Goal: Task Accomplishment & Management: Manage account settings

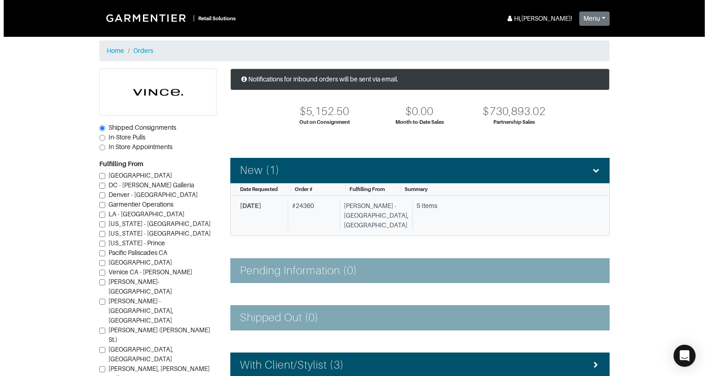
scroll to position [92, 0]
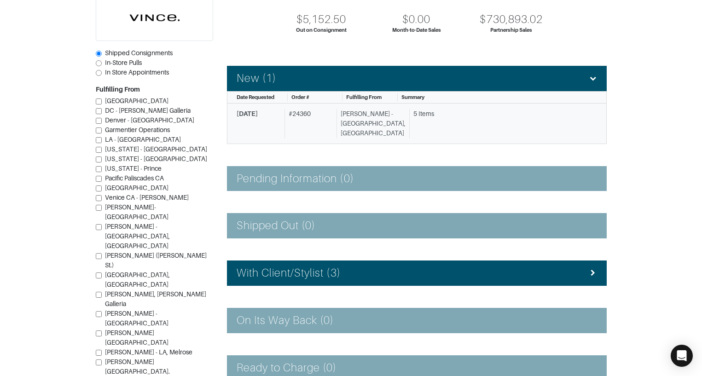
click at [258, 114] on span "[DATE]" at bounding box center [246, 113] width 21 height 7
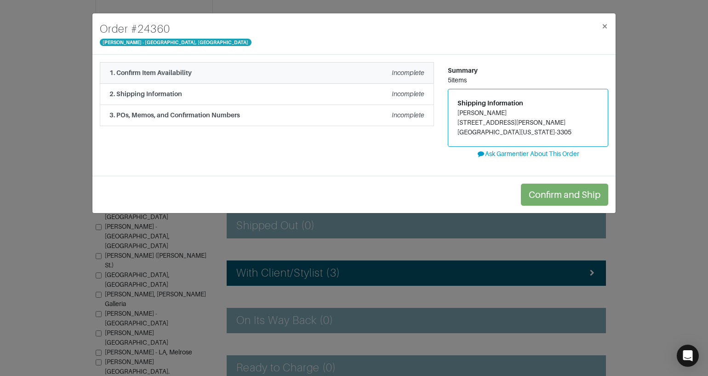
click at [282, 75] on div "1. Confirm Item Availability Incomplete" at bounding box center [266, 73] width 315 height 10
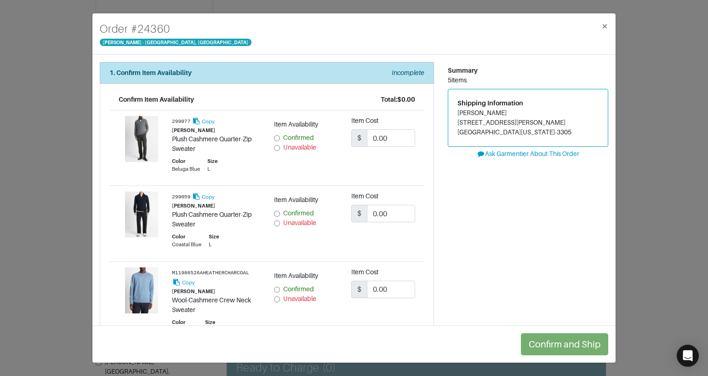
click at [276, 137] on input "Confirmed" at bounding box center [277, 138] width 6 height 6
radio input "true"
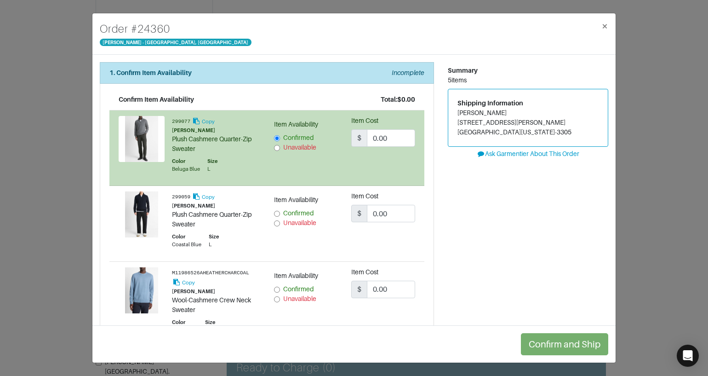
click at [274, 215] on input "Confirmed" at bounding box center [277, 214] width 6 height 6
radio input "true"
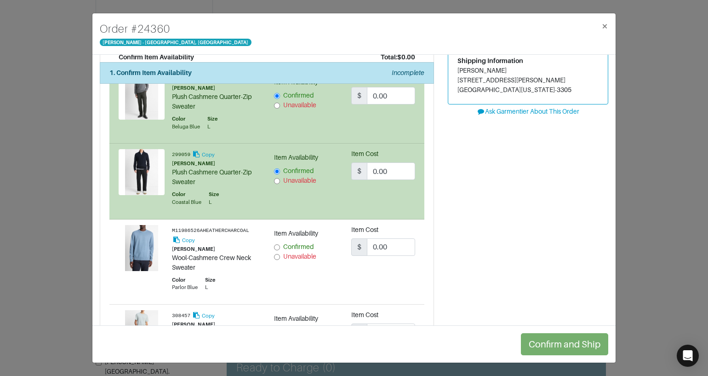
scroll to position [92, 0]
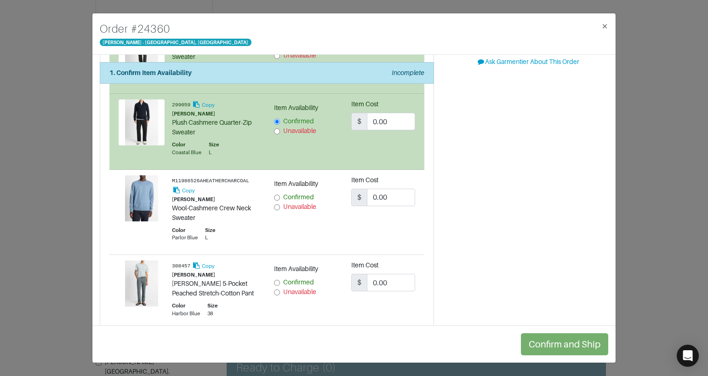
click at [278, 197] on div "Confirmed" at bounding box center [306, 197] width 64 height 10
click at [274, 198] on input "Confirmed" at bounding box center [277, 198] width 6 height 6
radio input "true"
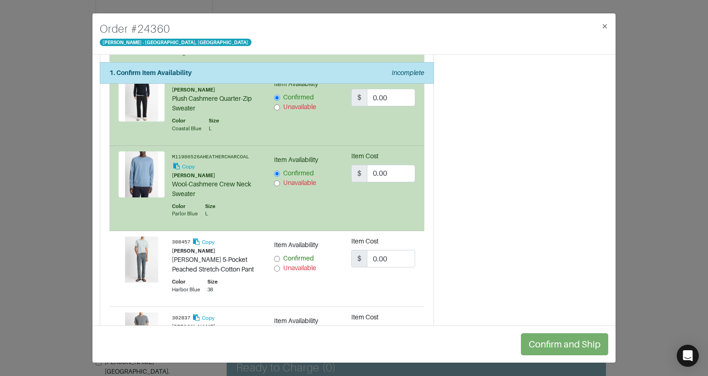
scroll to position [138, 0]
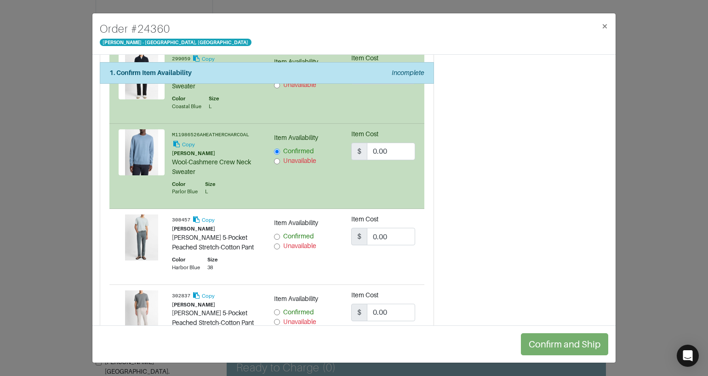
click at [276, 246] on input "Unavailable" at bounding box center [277, 246] width 6 height 6
radio input "true"
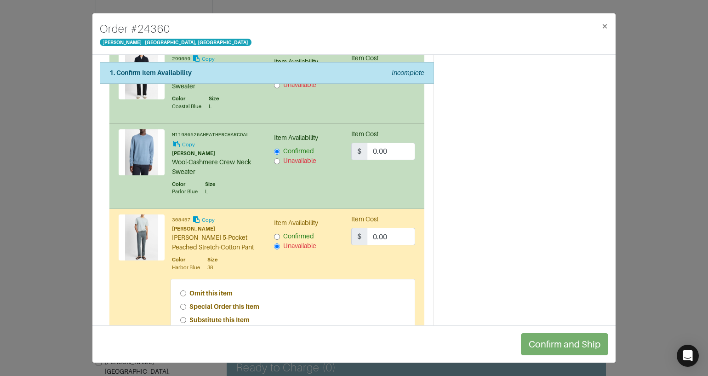
scroll to position [184, 0]
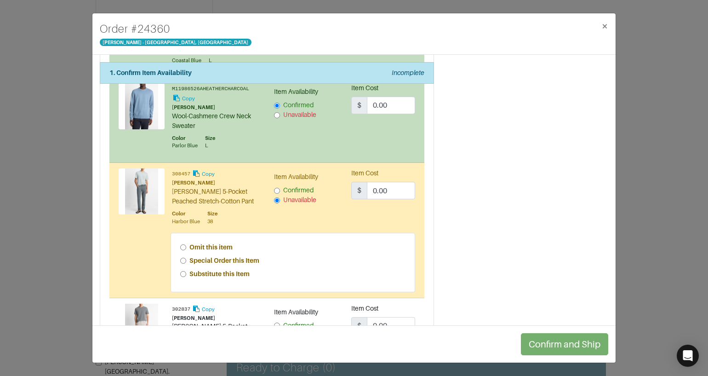
click at [183, 260] on input "Special Order this Item" at bounding box center [183, 261] width 6 height 6
radio input "true"
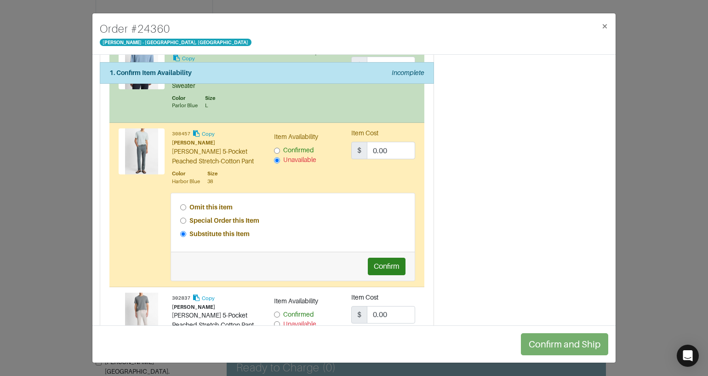
scroll to position [276, 0]
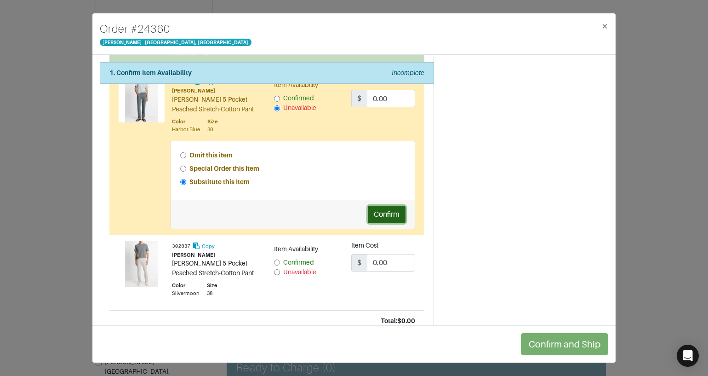
click at [381, 213] on button "Confirm" at bounding box center [387, 214] width 38 height 17
click at [276, 264] on input "Confirmed" at bounding box center [277, 262] width 6 height 6
radio input "true"
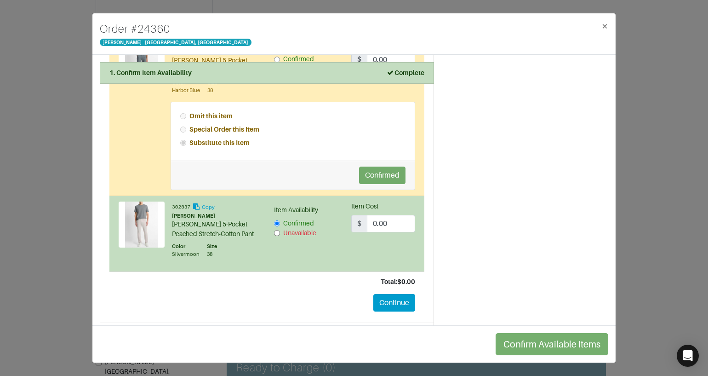
scroll to position [363, 0]
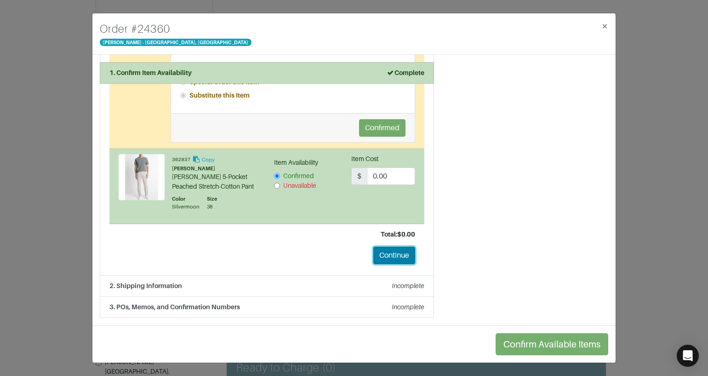
click at [395, 256] on button "Continue" at bounding box center [395, 255] width 42 height 17
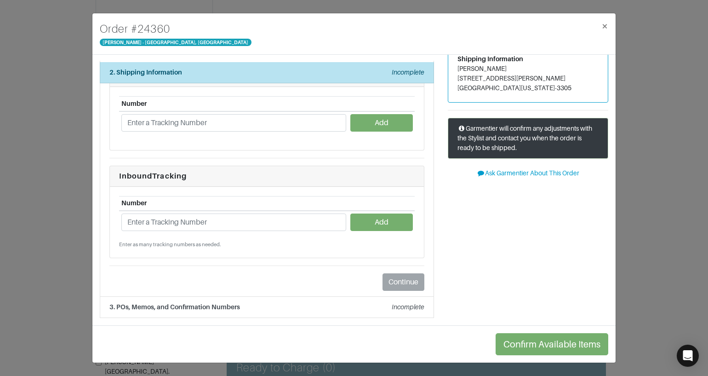
scroll to position [44, 0]
click at [223, 126] on input "text" at bounding box center [233, 122] width 225 height 17
click at [145, 219] on input "text" at bounding box center [233, 221] width 225 height 17
click at [229, 220] on input "text" at bounding box center [233, 221] width 225 height 17
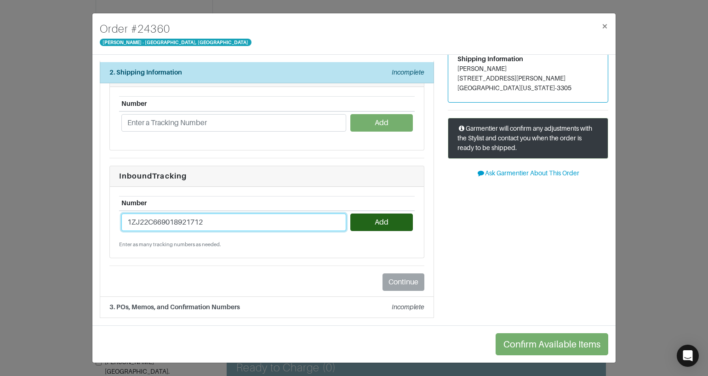
type input "1ZJ22C669018921712"
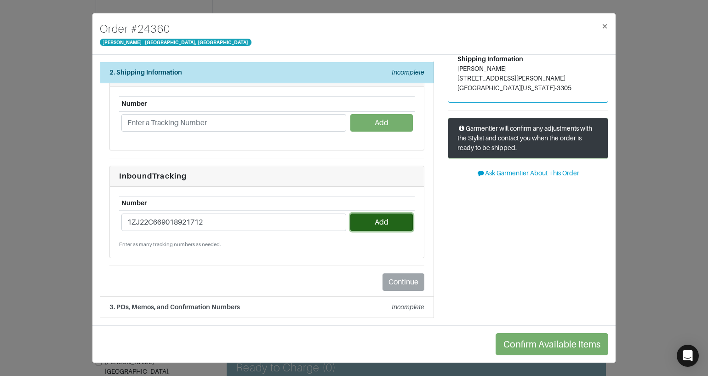
click at [369, 224] on button "Add" at bounding box center [382, 221] width 62 height 17
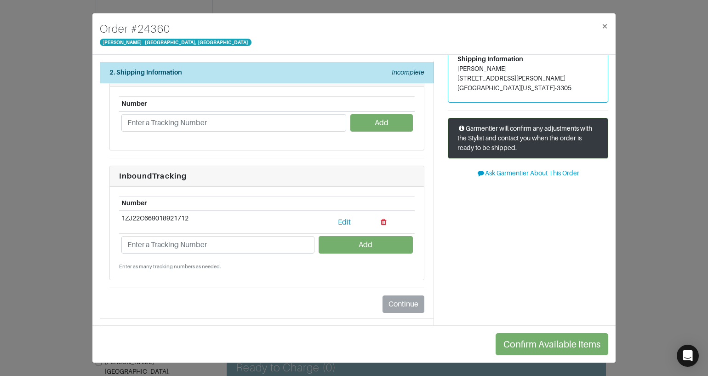
scroll to position [66, 0]
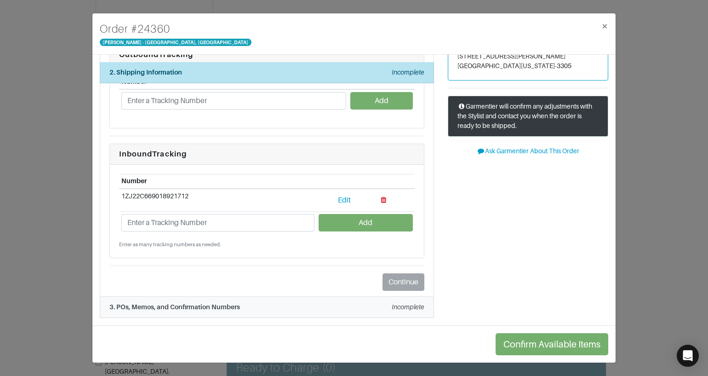
click at [211, 306] on strong "3. POs, Memos, and Confirmation Numbers" at bounding box center [174, 306] width 131 height 7
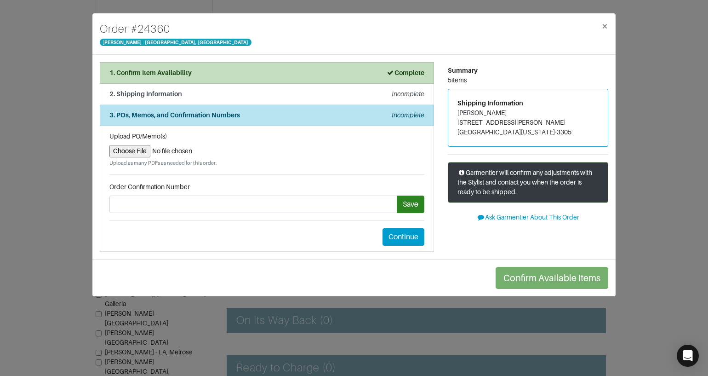
scroll to position [0, 0]
click at [131, 152] on input "file" at bounding box center [266, 151] width 315 height 12
type input "C:\fakepath\Garmentier Return Label #24360.PNG"
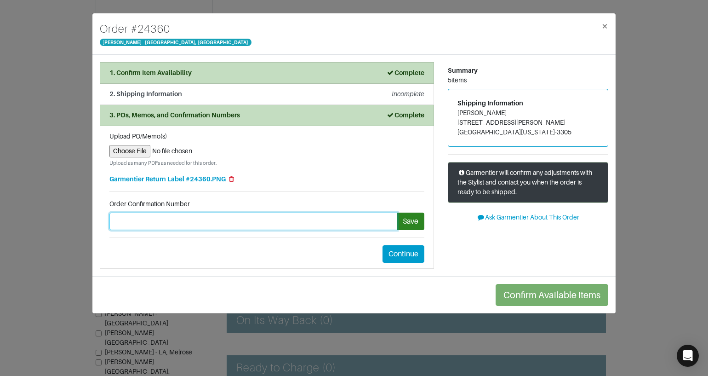
click at [190, 225] on input "text" at bounding box center [253, 221] width 288 height 17
type input "24360"
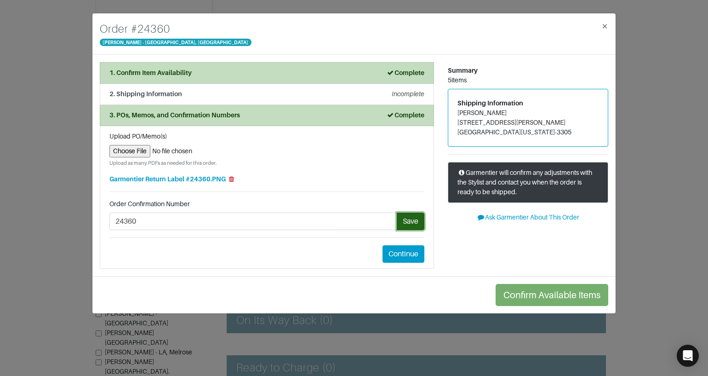
click at [409, 222] on button "Save" at bounding box center [411, 221] width 28 height 17
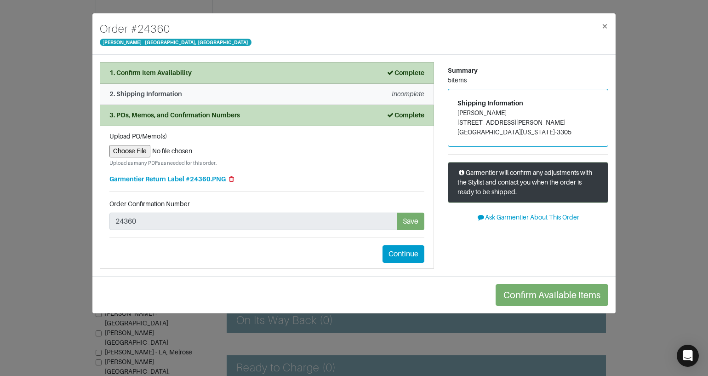
click at [400, 93] on em "Incomplete" at bounding box center [408, 93] width 33 height 7
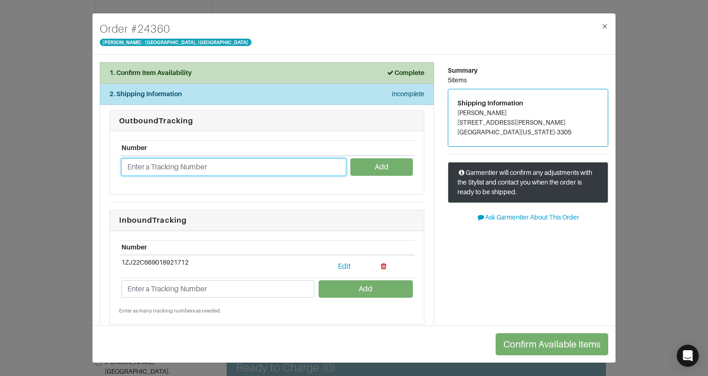
click at [168, 165] on input "text" at bounding box center [233, 166] width 225 height 17
click at [145, 164] on input "text" at bounding box center [233, 166] width 225 height 17
type input "1ZJ22C669018921712"
click at [238, 164] on input "1ZJ22C669018921712" at bounding box center [233, 166] width 225 height 17
drag, startPoint x: 203, startPoint y: 161, endPoint x: 90, endPoint y: 153, distance: 113.5
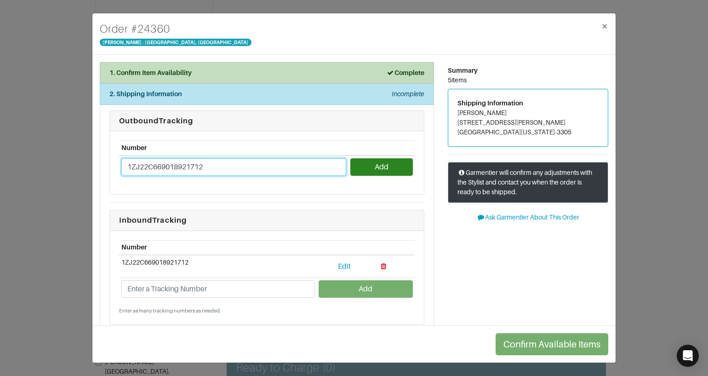
click at [90, 153] on div "Order # 24360 [PERSON_NAME] - [GEOGRAPHIC_DATA], [GEOGRAPHIC_DATA] × 1. Confirm…" at bounding box center [354, 188] width 708 height 376
type input "1ZJ22C661332205597"
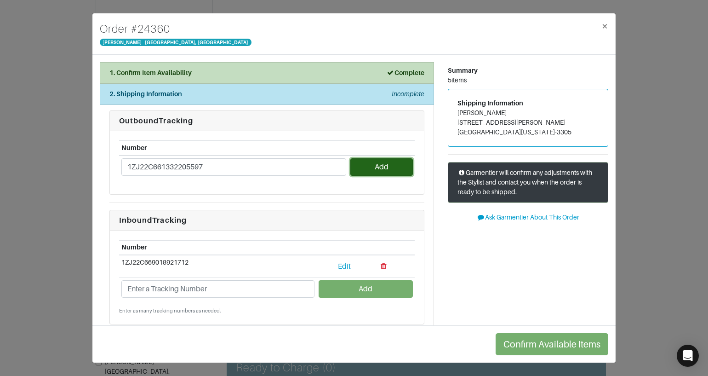
drag, startPoint x: 385, startPoint y: 165, endPoint x: 380, endPoint y: 166, distance: 4.7
click at [384, 165] on button "Add" at bounding box center [382, 166] width 62 height 17
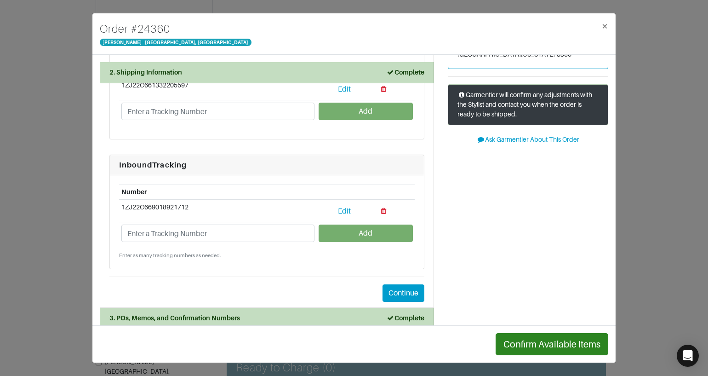
scroll to position [89, 0]
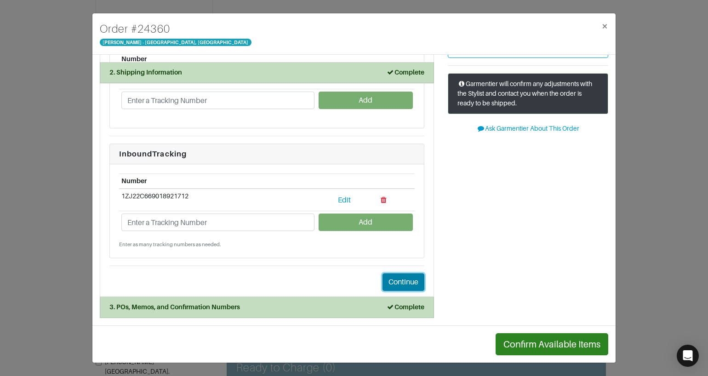
click at [394, 278] on button "Continue" at bounding box center [404, 281] width 42 height 17
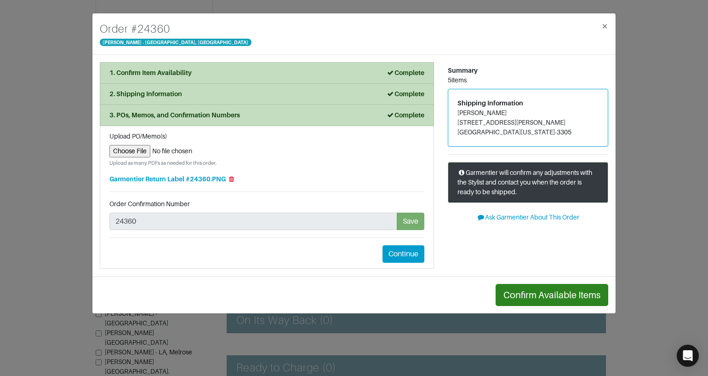
scroll to position [0, 0]
click at [401, 256] on button "Continue" at bounding box center [404, 253] width 42 height 17
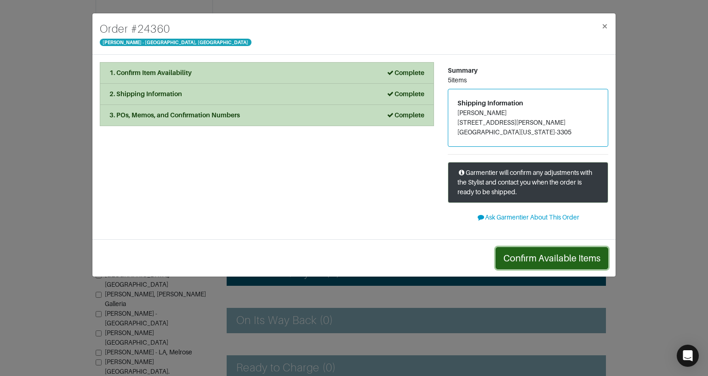
click at [523, 254] on button "Confirm Available Items" at bounding box center [552, 258] width 113 height 22
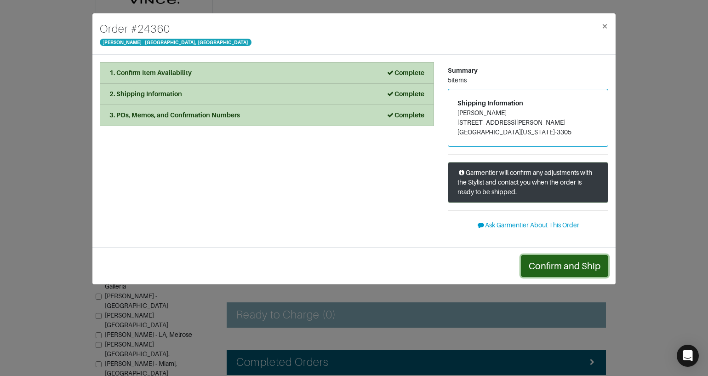
click at [543, 269] on button "Confirm and Ship" at bounding box center [564, 266] width 87 height 22
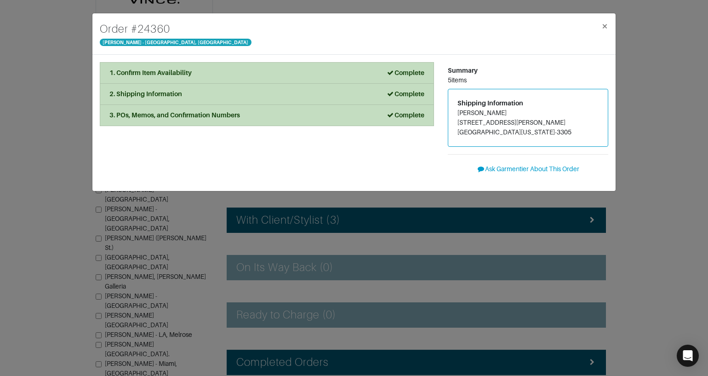
click at [357, 182] on div "1. Confirm Item Availability Complete Confirm Item Availability Total: $0.00 29…" at bounding box center [267, 122] width 348 height 121
